Goal: Task Accomplishment & Management: Use online tool/utility

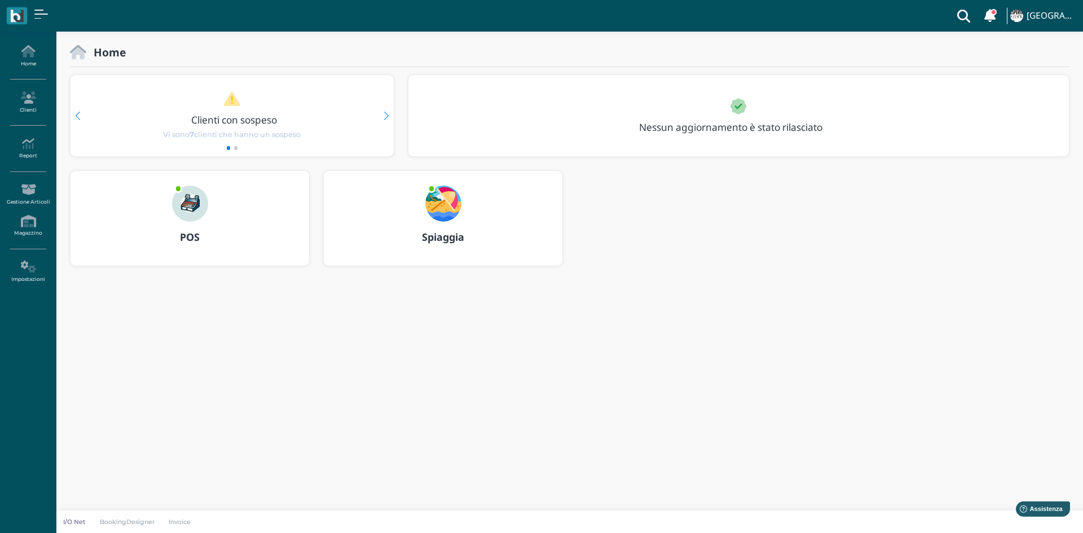
click at [455, 213] on img at bounding box center [443, 203] width 36 height 36
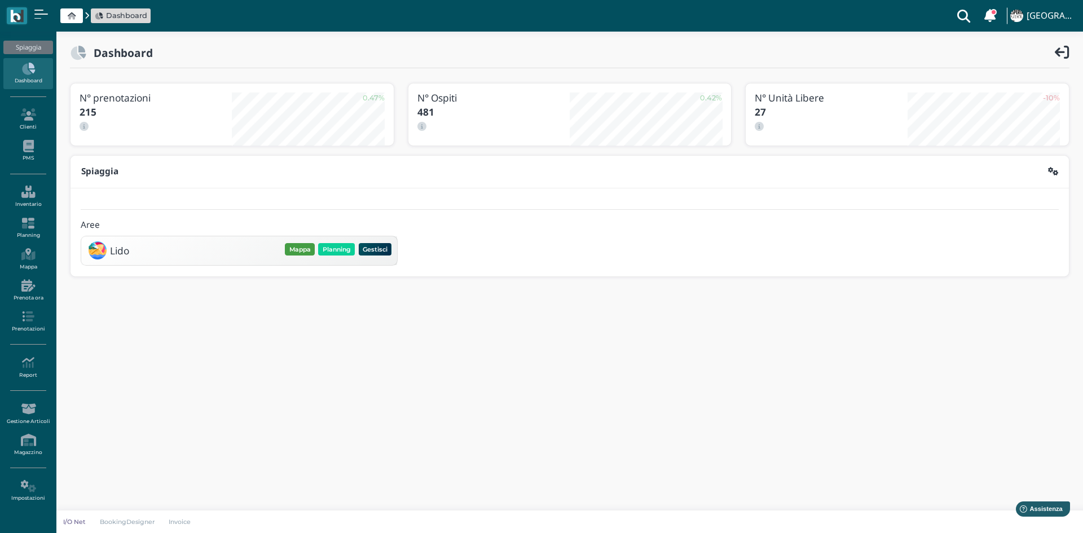
click at [296, 248] on button "Mappa" at bounding box center [300, 249] width 30 height 12
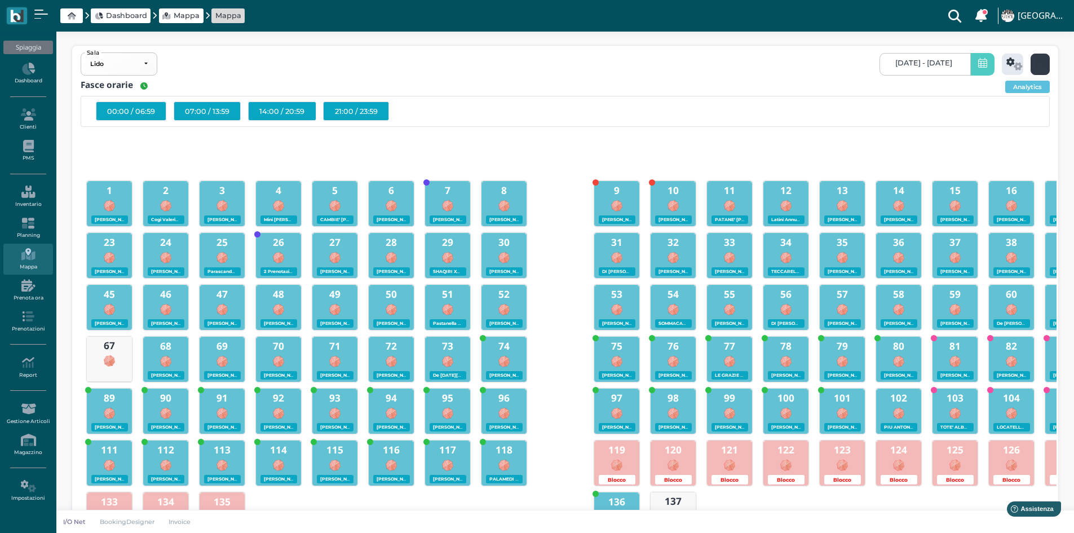
click at [1042, 62] on icon at bounding box center [1041, 64] width 13 height 13
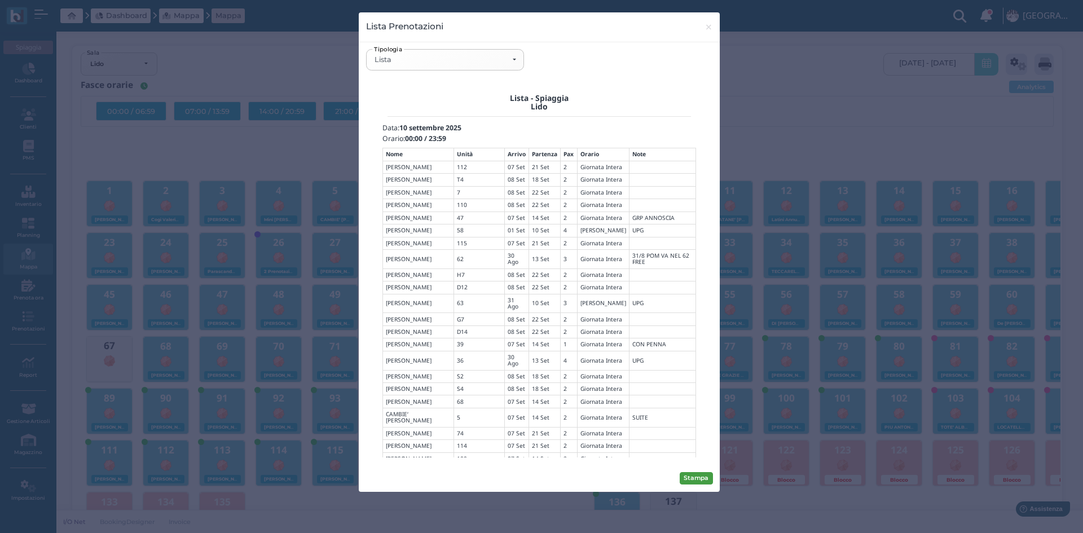
click at [693, 480] on button "Stampa" at bounding box center [695, 478] width 33 height 12
click at [707, 25] on span "×" at bounding box center [708, 27] width 8 height 15
